Goal: Navigation & Orientation: Find specific page/section

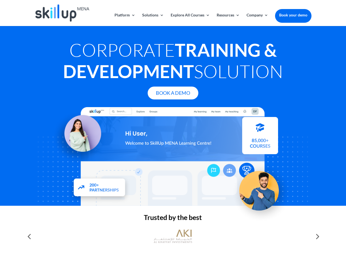
click at [173, 131] on div at bounding box center [172, 156] width 276 height 99
click at [152, 19] on link "Solutions" at bounding box center [153, 19] width 22 height 13
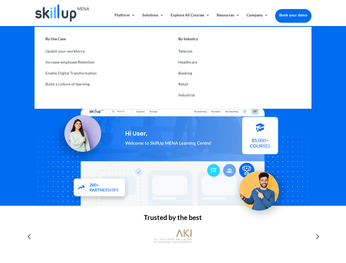
click at [190, 19] on link "Explore All Courses" at bounding box center [190, 19] width 39 height 13
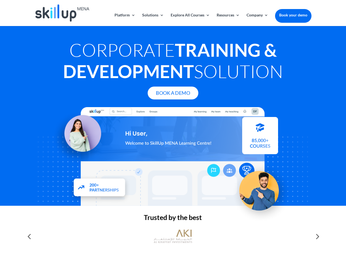
click at [227, 19] on link "Resources" at bounding box center [227, 19] width 23 height 13
click at [257, 19] on link "Company" at bounding box center [257, 19] width 22 height 13
click at [173, 236] on img at bounding box center [173, 236] width 38 height 19
